Goal: Information Seeking & Learning: Learn about a topic

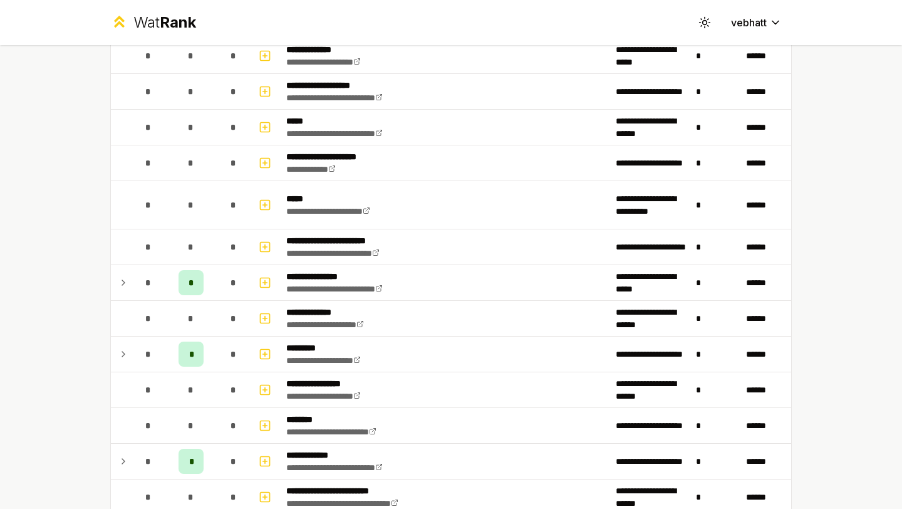
scroll to position [569, 0]
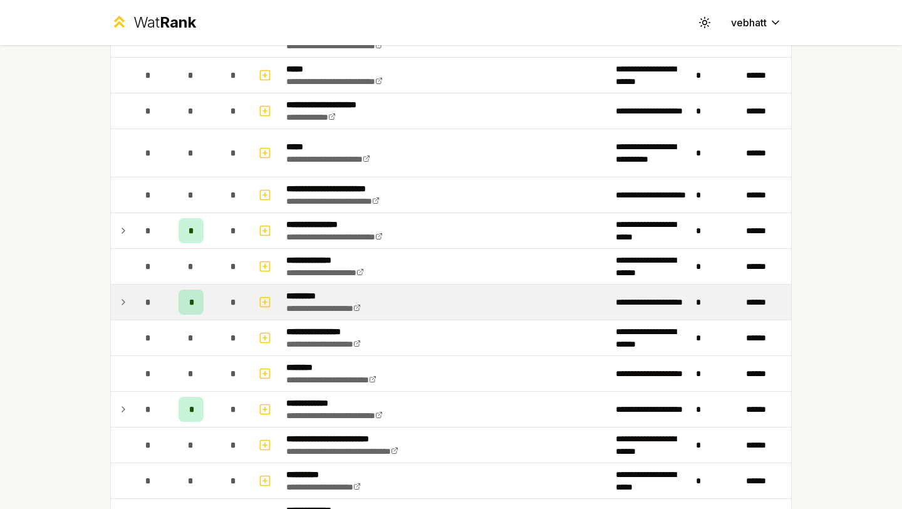
click at [133, 304] on td "*" at bounding box center [148, 301] width 35 height 35
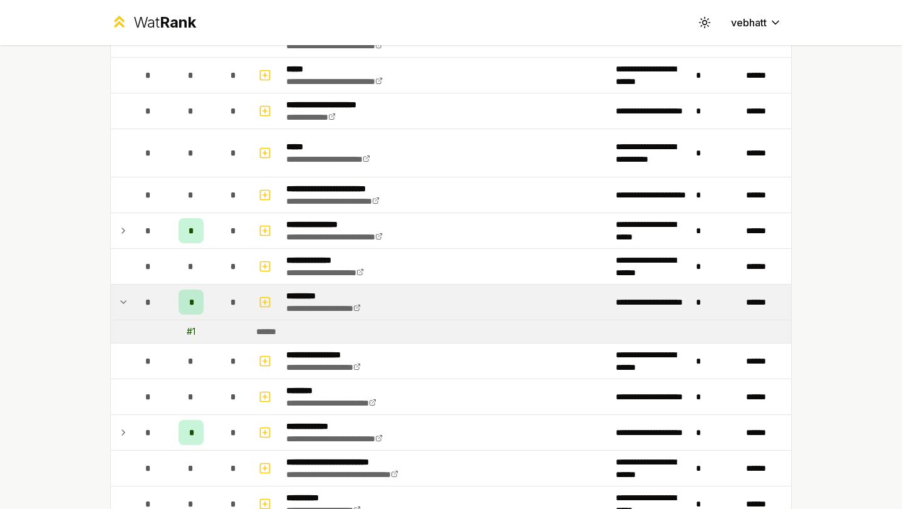
click at [121, 304] on icon at bounding box center [123, 301] width 10 height 15
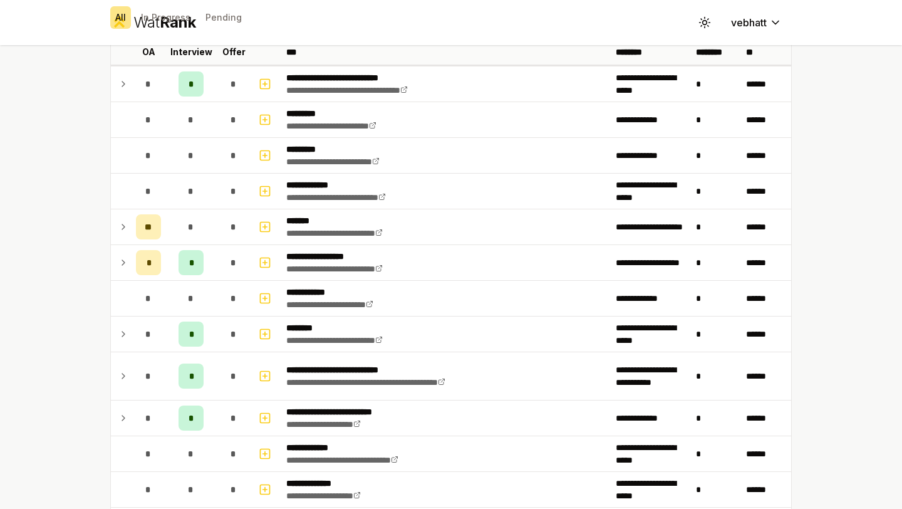
scroll to position [0, 0]
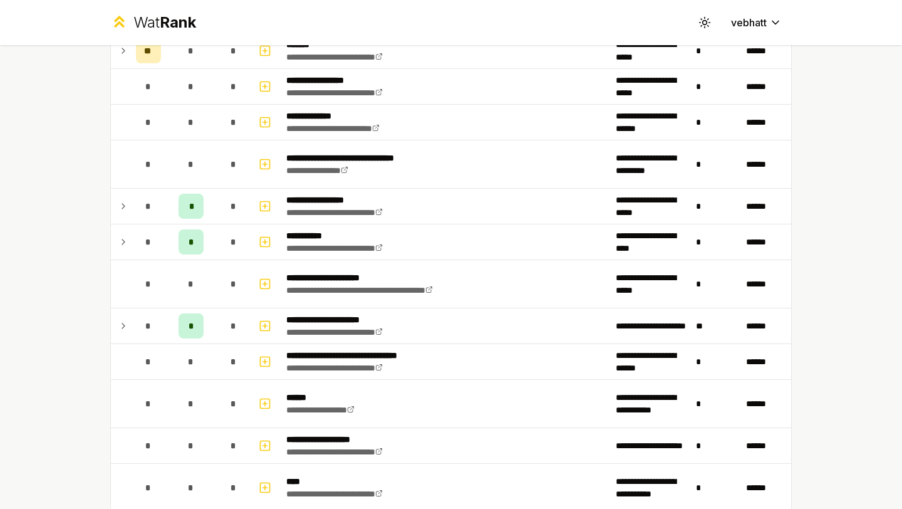
scroll to position [1321, 0]
